Goal: Navigation & Orientation: Understand site structure

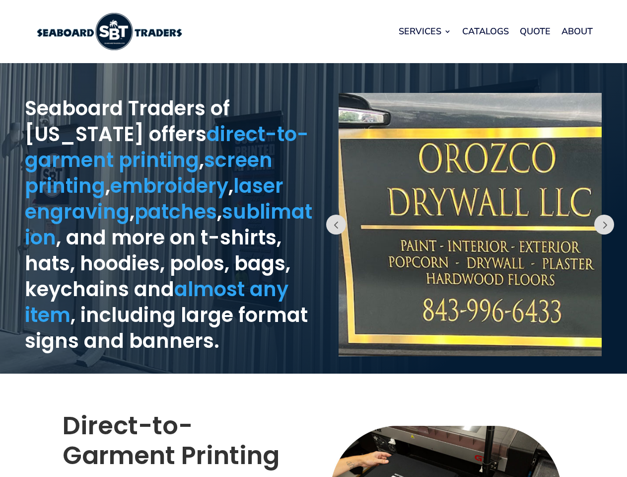
click at [314, 238] on div "Prev" at bounding box center [471, 218] width 314 height 301
click at [425, 31] on link "Services" at bounding box center [425, 31] width 53 height 38
click at [336, 225] on button "Prev" at bounding box center [336, 225] width 20 height 20
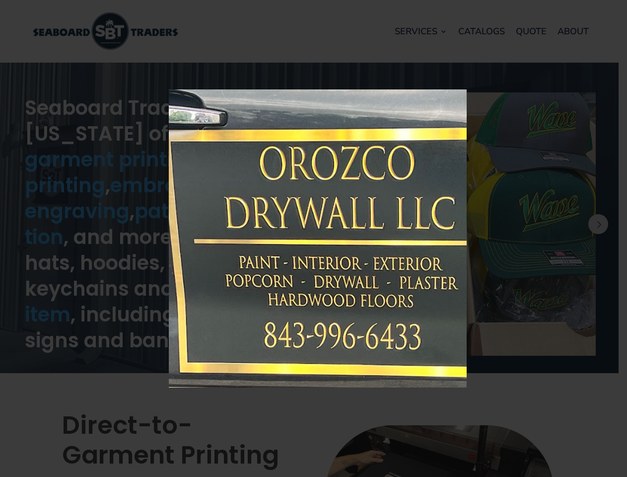
click at [467, 225] on img at bounding box center [318, 238] width 298 height 298
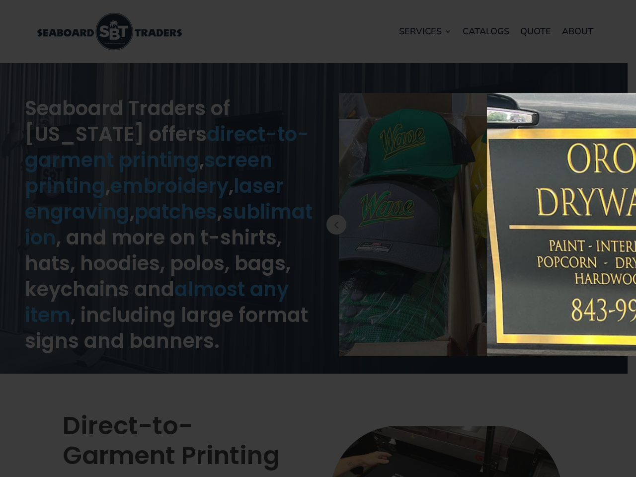
click at [619, 225] on div "× Loading..." at bounding box center [318, 238] width 636 height 477
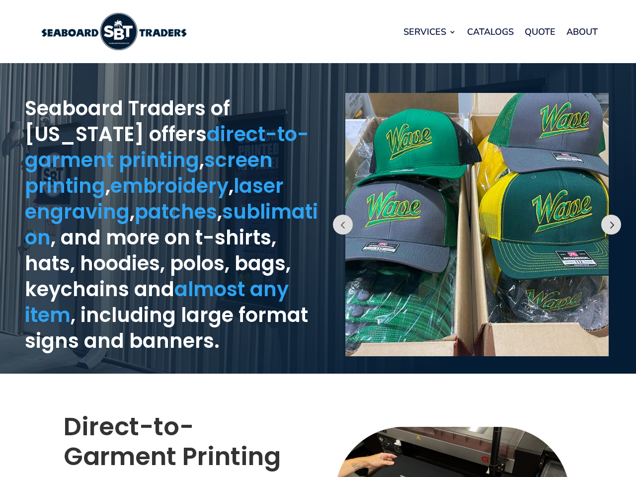
click at [605, 225] on button "Prev" at bounding box center [611, 225] width 20 height 20
